Goal: Transaction & Acquisition: Purchase product/service

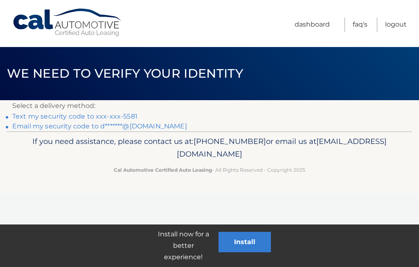
click at [114, 112] on link "Text my security code to xxx-xxx-5581" at bounding box center [74, 116] width 125 height 8
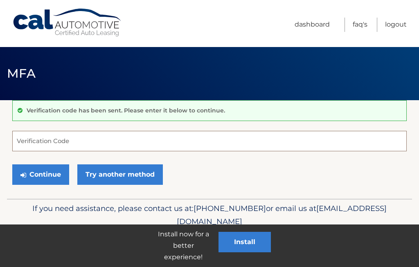
click at [67, 143] on input "Verification Code" at bounding box center [209, 141] width 394 height 20
type input "659667"
click at [276, 174] on div "Continue Try another method" at bounding box center [209, 175] width 394 height 28
click at [45, 178] on button "Continue" at bounding box center [40, 174] width 57 height 20
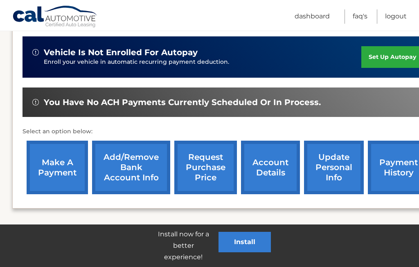
scroll to position [214, 0]
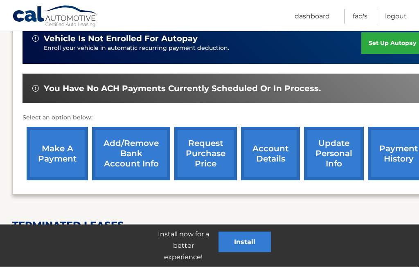
click at [59, 157] on link "make a payment" at bounding box center [57, 154] width 61 height 54
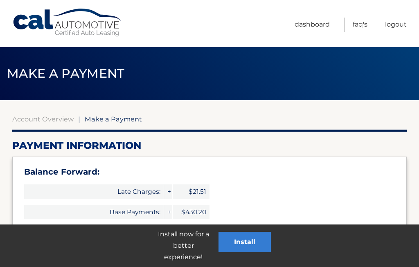
select select "Y2UwZTU4OGMtZGE3My00MjMzLTg0NTMtNDY0NTc5Y2NmYzI1"
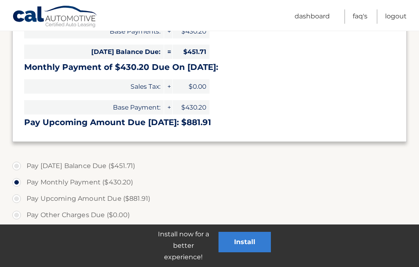
scroll to position [180, 0]
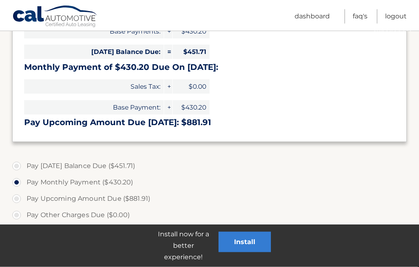
click at [14, 168] on label "Pay Today's Balance Due ($451.71)" at bounding box center [209, 166] width 394 height 16
click at [16, 168] on input "Pay Today's Balance Due ($451.71)" at bounding box center [20, 164] width 8 height 13
radio input "true"
type input "451.71"
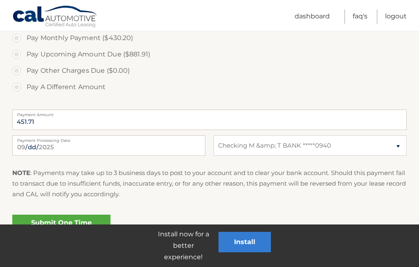
scroll to position [370, 0]
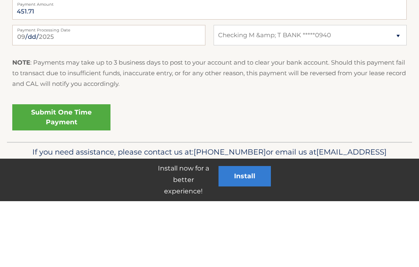
click at [63, 170] on link "Submit One Time Payment" at bounding box center [61, 183] width 98 height 26
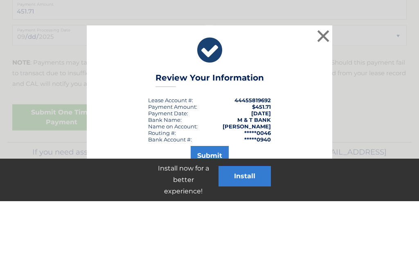
click at [220, 212] on button "Submit" at bounding box center [209, 222] width 38 height 20
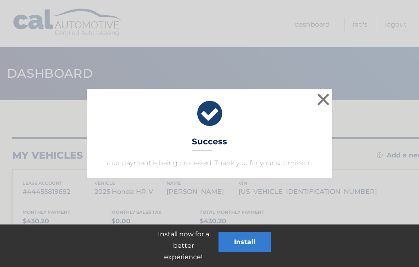
click at [326, 103] on button "×" at bounding box center [323, 99] width 16 height 16
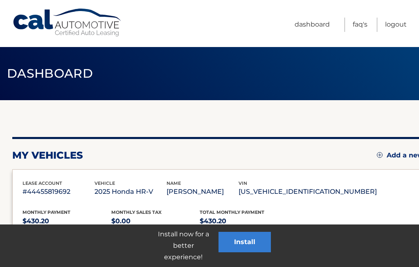
click at [395, 29] on link "Logout" at bounding box center [396, 25] width 22 height 14
